Goal: Transaction & Acquisition: Purchase product/service

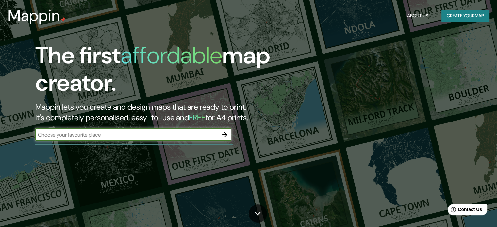
click at [462, 19] on button "Create your map" at bounding box center [466, 16] width 48 height 12
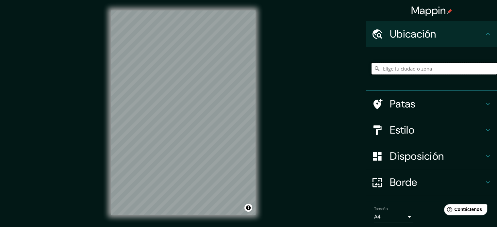
click at [405, 65] on input "Elige tu ciudad o zona" at bounding box center [435, 69] width 126 height 12
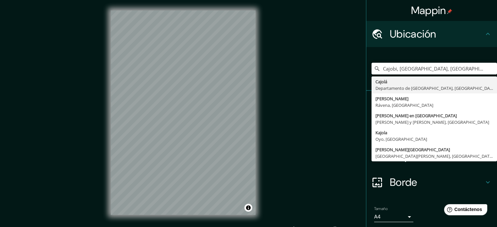
drag, startPoint x: 444, startPoint y: 69, endPoint x: 359, endPoint y: 73, distance: 85.7
click at [359, 73] on div "Mappin Ubicación Cajobi, São Paulo, Brasil Cajolá Departamento de Quetzaltenang…" at bounding box center [248, 118] width 497 height 236
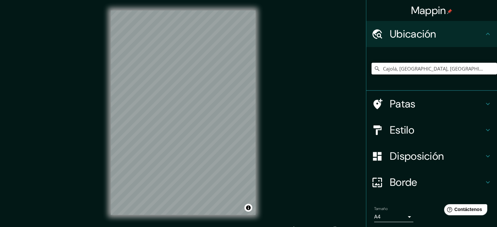
type input "Cajolá, [GEOGRAPHIC_DATA], [GEOGRAPHIC_DATA]"
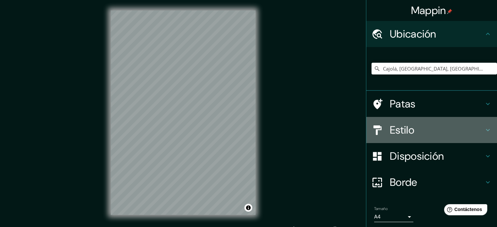
click at [404, 128] on font "Estilo" at bounding box center [402, 130] width 25 height 14
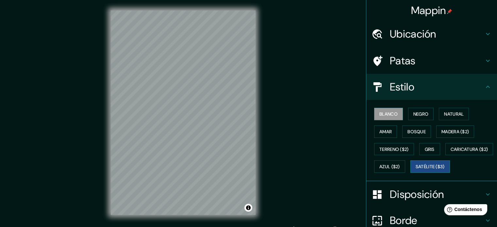
click at [416, 170] on font "Satélite ($3)" at bounding box center [430, 167] width 29 height 6
click at [380, 115] on font "Blanco" at bounding box center [389, 114] width 18 height 6
drag, startPoint x: 214, startPoint y: 66, endPoint x: 216, endPoint y: 62, distance: 4.4
click at [216, 62] on div at bounding box center [214, 59] width 5 height 5
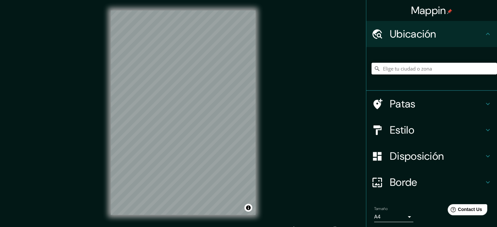
click at [384, 68] on input "Elige tu ciudad o zona" at bounding box center [435, 69] width 126 height 12
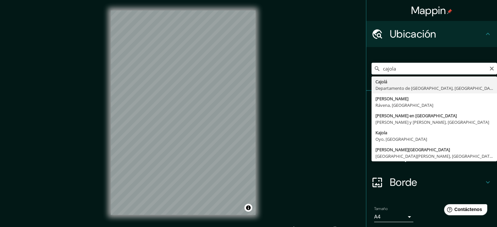
type input "Cajolá, [GEOGRAPHIC_DATA], [GEOGRAPHIC_DATA]"
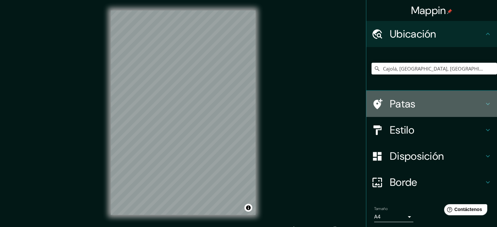
click at [396, 106] on font "Patas" at bounding box center [403, 104] width 26 height 14
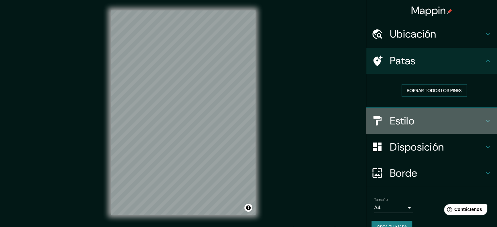
click at [394, 114] on font "Estilo" at bounding box center [402, 121] width 25 height 14
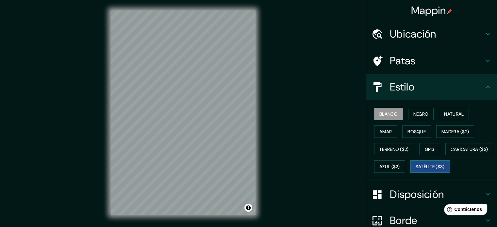
click at [416, 170] on font "Satélite ($3)" at bounding box center [430, 167] width 29 height 6
drag, startPoint x: 385, startPoint y: 116, endPoint x: 373, endPoint y: 115, distance: 11.8
click at [385, 116] on font "Blanco" at bounding box center [389, 114] width 18 height 6
click at [416, 170] on font "Satélite ($3)" at bounding box center [430, 167] width 29 height 6
click at [380, 111] on font "Blanco" at bounding box center [389, 114] width 18 height 6
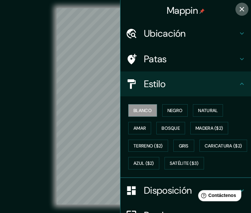
click at [241, 6] on icon "button" at bounding box center [242, 9] width 8 height 8
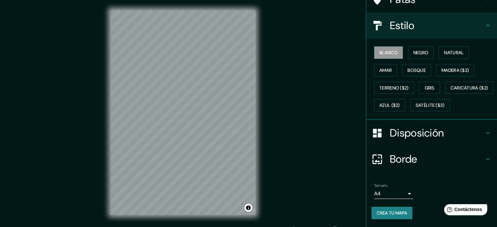
click at [390, 215] on font "Crea tu mapa" at bounding box center [392, 213] width 30 height 6
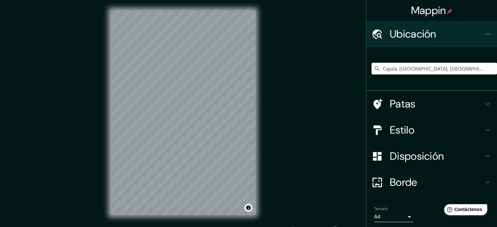
drag, startPoint x: 484, startPoint y: 69, endPoint x: 340, endPoint y: 69, distance: 144.2
click at [340, 69] on div "Mappin Ubicación Cajolá, [GEOGRAPHIC_DATA], [GEOGRAPHIC_DATA] Patas Estilo Disp…" at bounding box center [248, 118] width 497 height 236
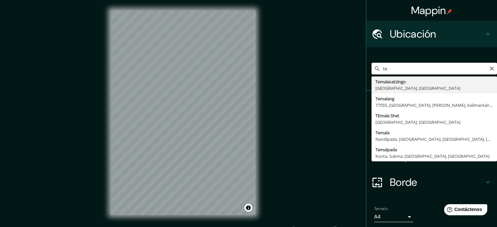
type input "t"
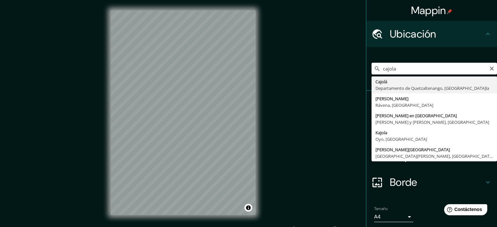
type input "Cajolá, [GEOGRAPHIC_DATA], [GEOGRAPHIC_DATA]"
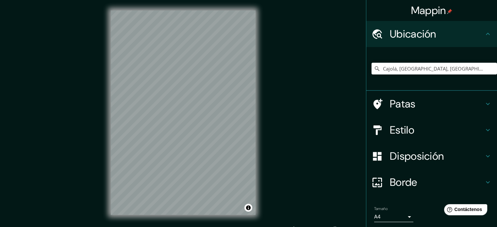
click at [418, 111] on div "Patas" at bounding box center [432, 104] width 131 height 26
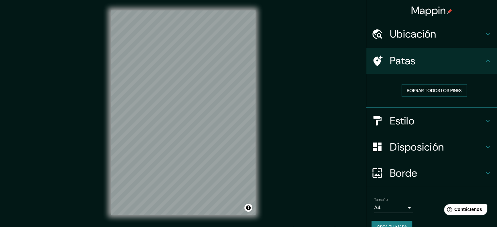
click at [399, 115] on font "Estilo" at bounding box center [402, 121] width 25 height 14
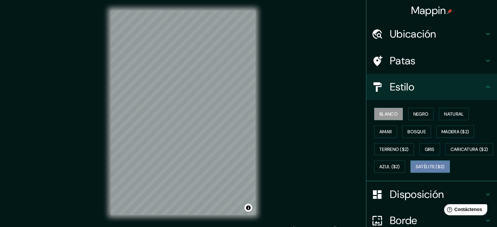
drag, startPoint x: 391, startPoint y: 189, endPoint x: 392, endPoint y: 185, distance: 3.5
click at [411, 173] on button "Satélite ($3)" at bounding box center [431, 167] width 40 height 12
click at [380, 116] on font "Blanco" at bounding box center [389, 114] width 18 height 6
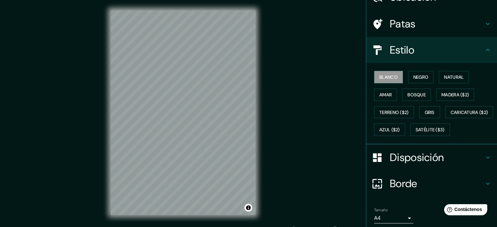
scroll to position [77, 0]
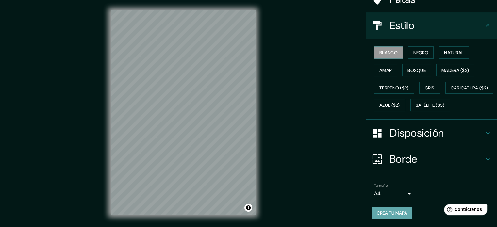
click at [399, 213] on font "Crea tu mapa" at bounding box center [392, 213] width 30 height 6
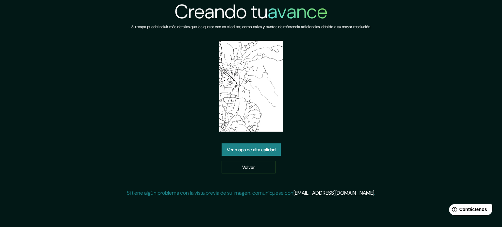
click at [250, 152] on font "Ver mapa de alta calidad" at bounding box center [251, 150] width 49 height 6
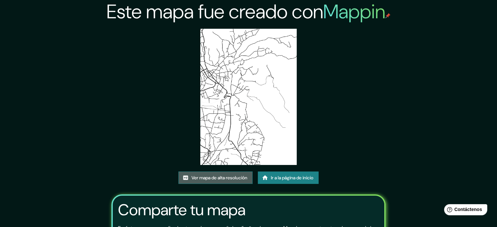
click at [211, 176] on font "Ver mapa de alta resolución" at bounding box center [220, 178] width 56 height 6
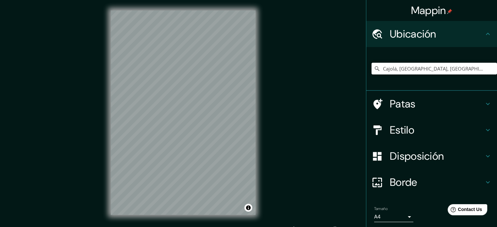
click at [470, 72] on input "Cajolá, [GEOGRAPHIC_DATA], [GEOGRAPHIC_DATA]" at bounding box center [435, 69] width 126 height 12
drag, startPoint x: 481, startPoint y: 66, endPoint x: 354, endPoint y: 60, distance: 127.0
click at [354, 60] on div "Mappin Ubicación Cajolá, [GEOGRAPHIC_DATA], [GEOGRAPHIC_DATA] Patas Estilo Disp…" at bounding box center [248, 118] width 497 height 236
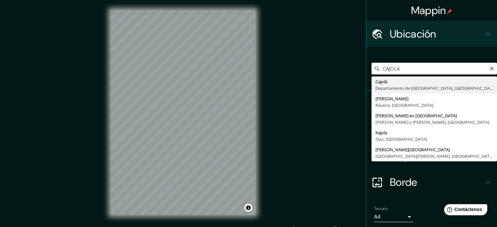
type input "Cajolá, [GEOGRAPHIC_DATA], [GEOGRAPHIC_DATA]"
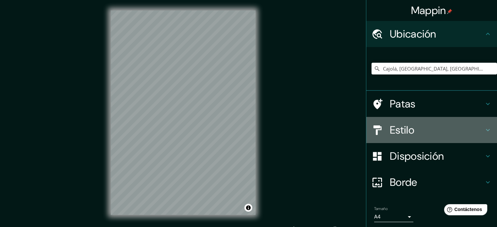
click at [398, 131] on font "Estilo" at bounding box center [402, 130] width 25 height 14
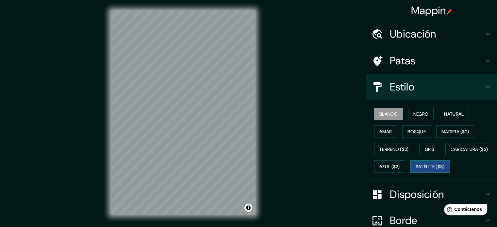
click at [416, 171] on font "Satélite ($3)" at bounding box center [430, 166] width 29 height 9
click at [381, 114] on font "Blanco" at bounding box center [389, 114] width 18 height 6
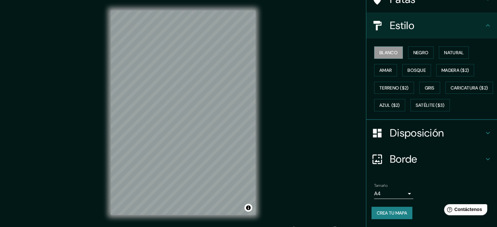
click at [418, 140] on font "Disposición" at bounding box center [417, 133] width 54 height 14
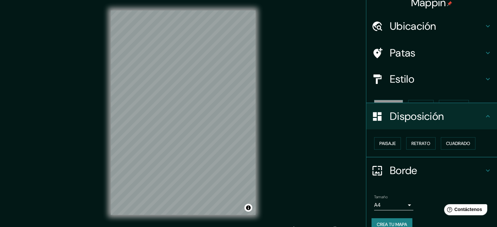
scroll to position [8, 0]
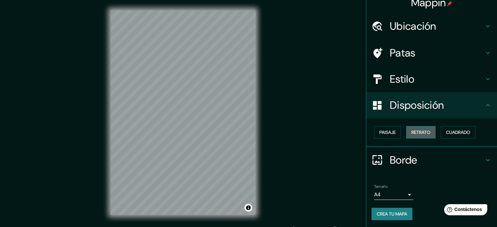
click at [420, 135] on font "Retrato" at bounding box center [421, 132] width 19 height 9
click at [448, 136] on font "Cuadrado" at bounding box center [458, 132] width 24 height 9
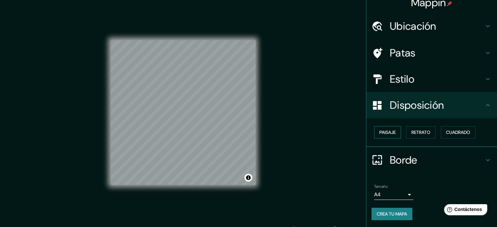
click at [385, 131] on font "Paisaje" at bounding box center [388, 132] width 16 height 6
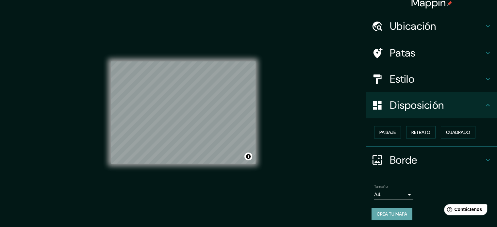
click at [391, 212] on font "Crea tu mapa" at bounding box center [392, 214] width 30 height 6
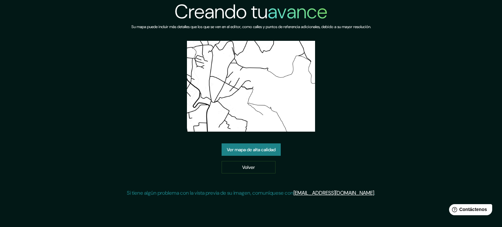
drag, startPoint x: 116, startPoint y: 92, endPoint x: 132, endPoint y: 93, distance: 15.7
click at [116, 92] on div "Creando tu avance Su mapa puede incluir más detalles que los que se ven en el e…" at bounding box center [251, 101] width 502 height 202
click at [139, 133] on div "Creando tu avance Su mapa puede incluir más detalles que los que se ven en el e…" at bounding box center [251, 101] width 248 height 202
click at [247, 167] on font "Volver" at bounding box center [248, 167] width 13 height 6
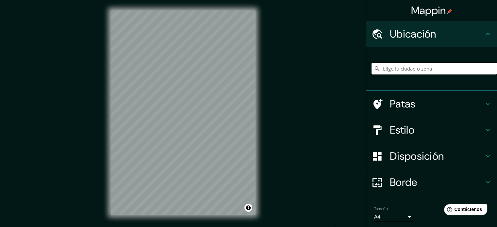
click at [421, 70] on input "Elige tu ciudad o zona" at bounding box center [435, 69] width 126 height 12
drag, startPoint x: 467, startPoint y: 69, endPoint x: 374, endPoint y: 84, distance: 94.0
click at [374, 84] on div "Cajuru, [GEOGRAPHIC_DATA], [GEOGRAPHIC_DATA], [GEOGRAPHIC_DATA] Cajuru 82950, ​…" at bounding box center [435, 68] width 126 height 33
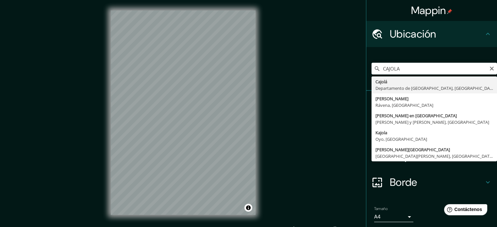
type input "Cajolá, [GEOGRAPHIC_DATA], [GEOGRAPHIC_DATA]"
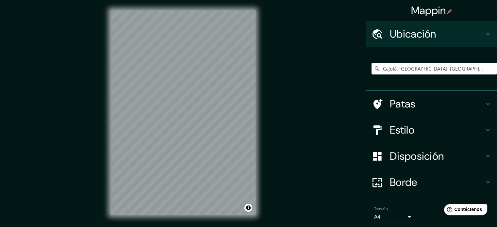
click at [398, 128] on font "Estilo" at bounding box center [402, 130] width 25 height 14
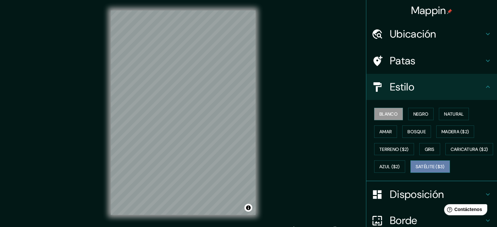
click at [416, 170] on font "Satélite ($3)" at bounding box center [430, 167] width 29 height 6
click at [425, 30] on font "Ubicación" at bounding box center [413, 34] width 46 height 14
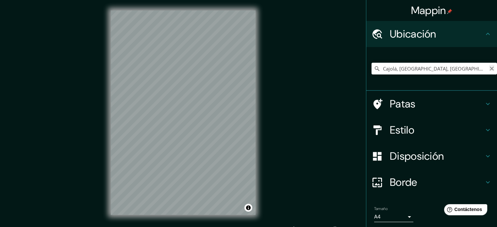
click at [490, 69] on icon "Claro" at bounding box center [492, 69] width 4 height 4
click at [434, 64] on input "Elige tu ciudad o zona" at bounding box center [435, 69] width 126 height 12
click at [429, 66] on input "Elige tu ciudad o zona" at bounding box center [435, 69] width 126 height 12
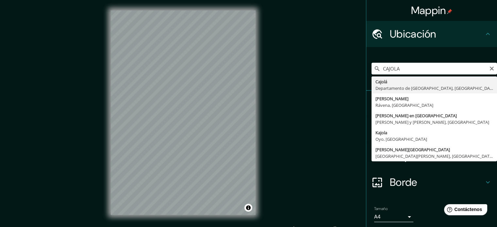
type input "Cajolá, [GEOGRAPHIC_DATA], [GEOGRAPHIC_DATA]"
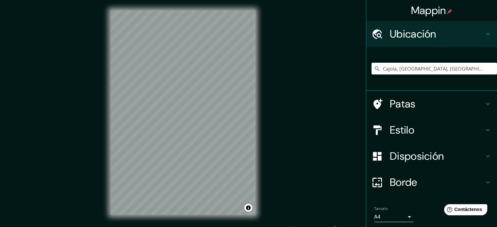
click at [408, 137] on div "Estilo" at bounding box center [432, 130] width 131 height 26
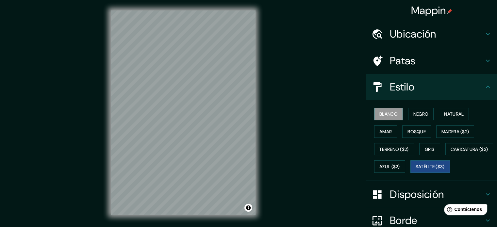
click at [386, 113] on font "Blanco" at bounding box center [389, 114] width 18 height 6
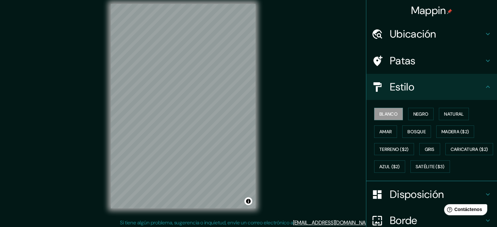
scroll to position [9, 0]
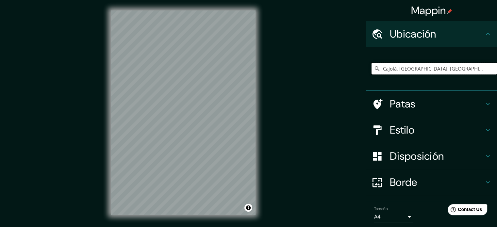
click at [411, 70] on input "Cajolá, [GEOGRAPHIC_DATA], [GEOGRAPHIC_DATA]" at bounding box center [435, 69] width 126 height 12
drag, startPoint x: 479, startPoint y: 70, endPoint x: 361, endPoint y: 65, distance: 118.2
click at [361, 65] on div "Mappin Ubicación Cajolá, [GEOGRAPHIC_DATA], [GEOGRAPHIC_DATA] Patas Estilo Disp…" at bounding box center [248, 118] width 497 height 236
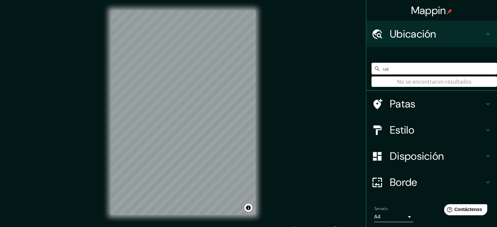
type input "u"
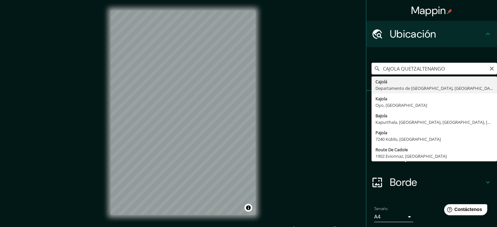
type input "Cajolá, [GEOGRAPHIC_DATA], [GEOGRAPHIC_DATA]"
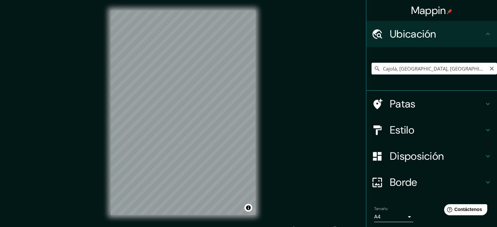
click at [391, 173] on div "Borde" at bounding box center [432, 182] width 131 height 26
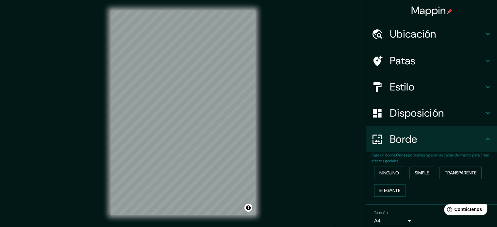
click at [395, 82] on font "Estilo" at bounding box center [402, 87] width 25 height 14
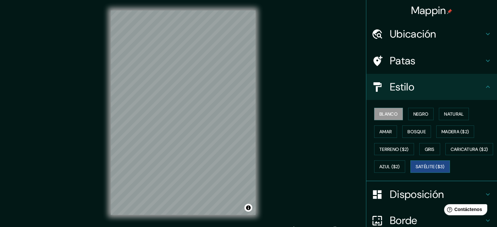
click at [416, 170] on font "Satélite ($3)" at bounding box center [430, 167] width 29 height 6
click at [391, 112] on font "Blanco" at bounding box center [389, 114] width 18 height 6
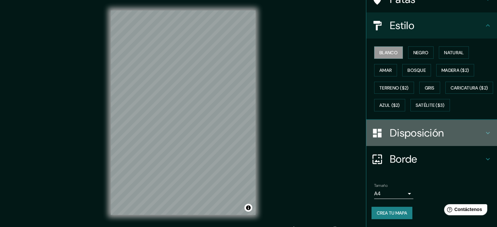
click at [401, 137] on font "Disposición" at bounding box center [417, 133] width 54 height 14
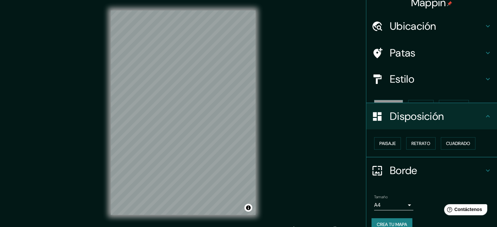
scroll to position [8, 0]
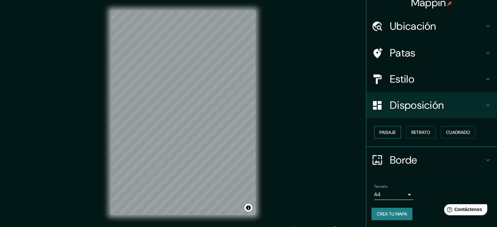
click at [385, 132] on font "Paisaje" at bounding box center [388, 132] width 16 height 6
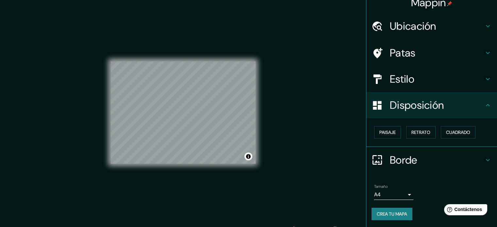
click at [392, 214] on font "Crea tu mapa" at bounding box center [392, 214] width 30 height 6
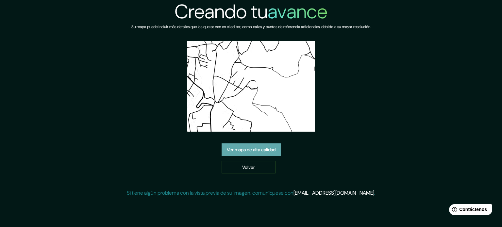
click at [258, 149] on font "Ver mapa de alta calidad" at bounding box center [251, 150] width 49 height 6
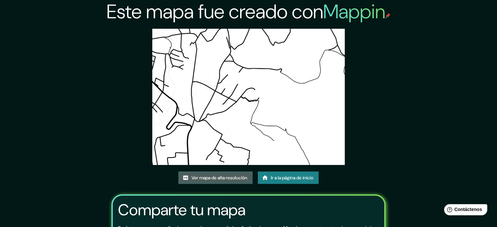
click at [240, 177] on font "Ver mapa de alta resolución" at bounding box center [220, 178] width 56 height 6
